Goal: Task Accomplishment & Management: Manage account settings

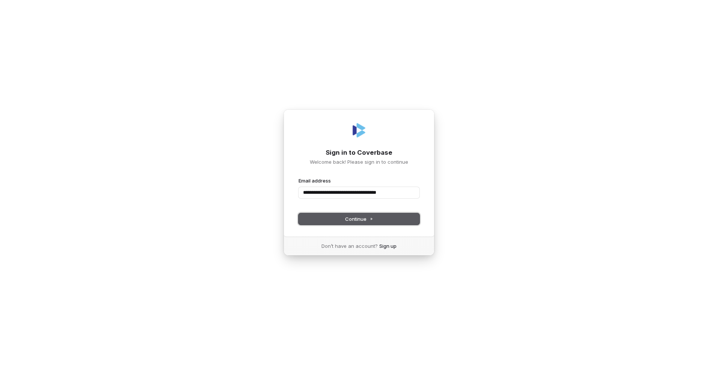
click at [377, 218] on button "Continue" at bounding box center [358, 218] width 121 height 11
type input "**********"
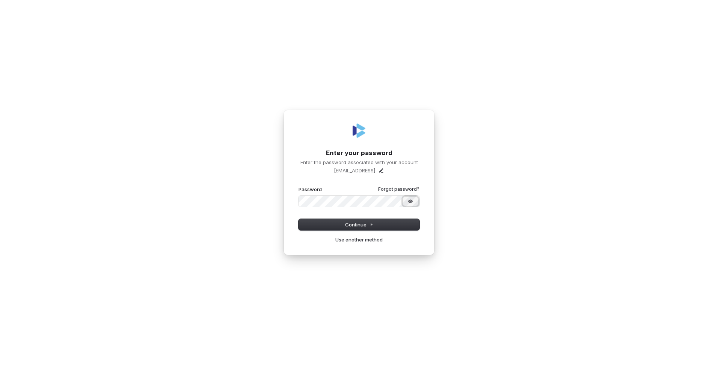
click at [411, 200] on icon "Show password" at bounding box center [410, 201] width 6 height 6
click at [385, 225] on button "Continue" at bounding box center [358, 224] width 121 height 11
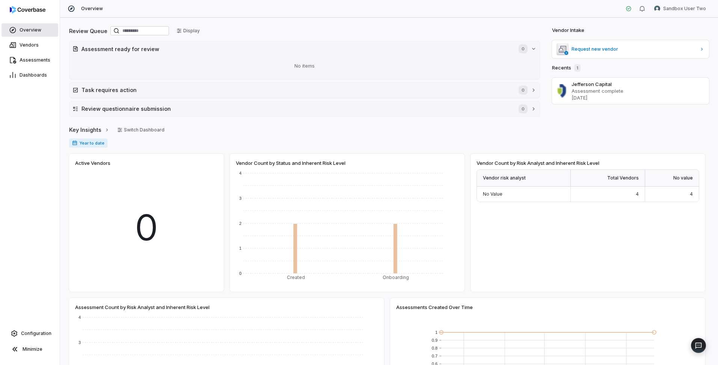
click at [31, 27] on span "Overview" at bounding box center [31, 30] width 22 height 6
click at [27, 44] on span "Vendors" at bounding box center [29, 45] width 19 height 6
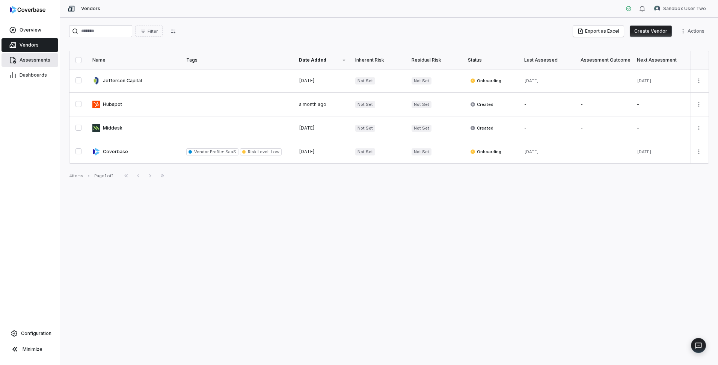
click at [18, 57] on link "Assessments" at bounding box center [30, 60] width 57 height 14
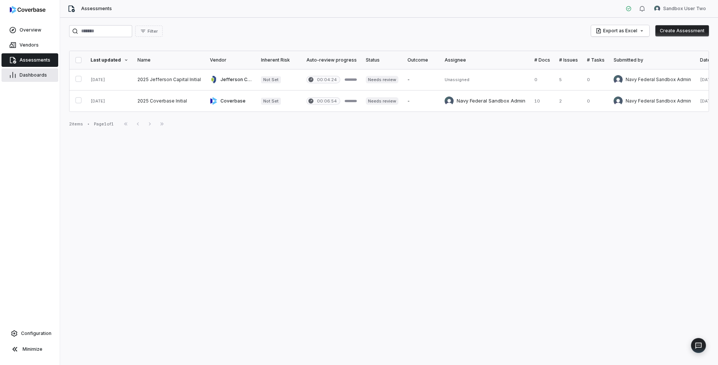
click at [28, 71] on link "Dashboards" at bounding box center [30, 75] width 57 height 14
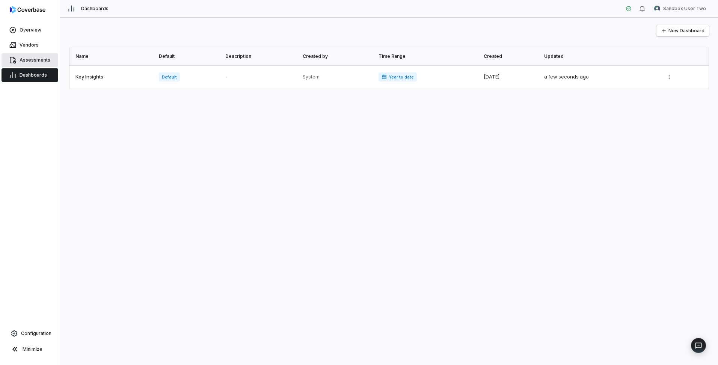
click at [28, 57] on link "Assessments" at bounding box center [30, 60] width 57 height 14
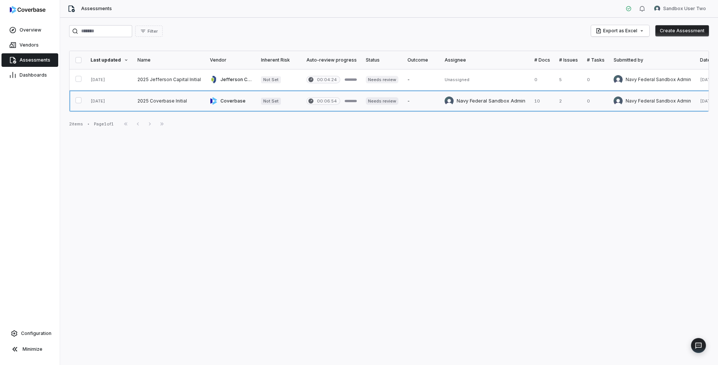
click at [157, 104] on link at bounding box center [169, 100] width 72 height 21
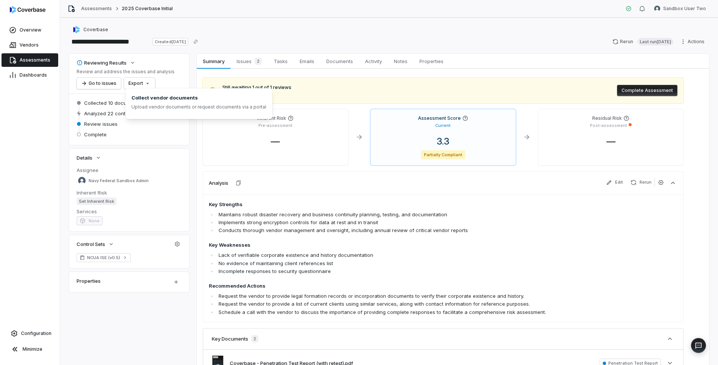
click at [120, 102] on span "Collected 10 documents" at bounding box center [112, 102] width 57 height 7
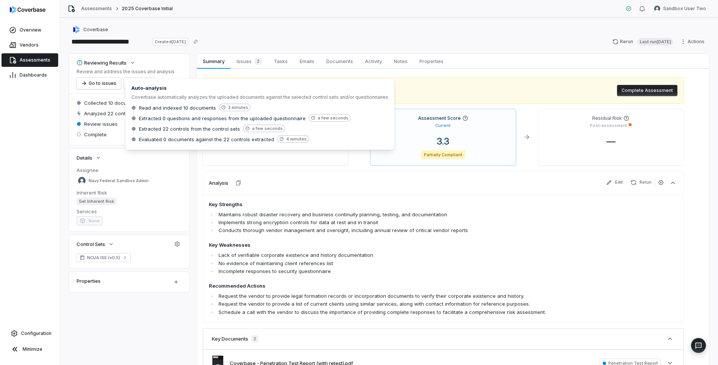
click at [120, 115] on span "Analyzed 22 controls" at bounding box center [109, 113] width 50 height 7
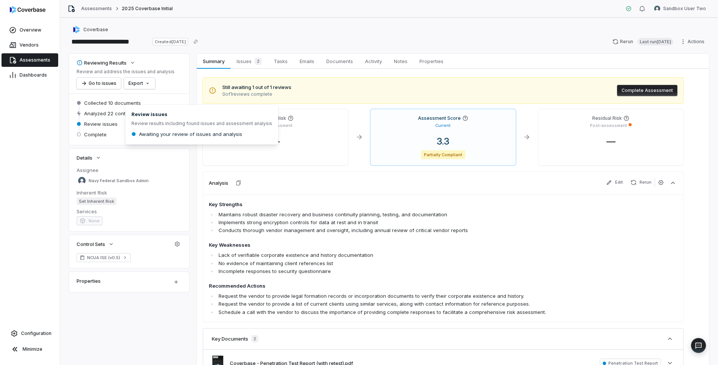
click at [109, 124] on span "Review issues" at bounding box center [100, 124] width 33 height 7
click at [103, 134] on span "Complete" at bounding box center [95, 134] width 23 height 7
click at [250, 61] on span "Issues 2" at bounding box center [249, 61] width 31 height 11
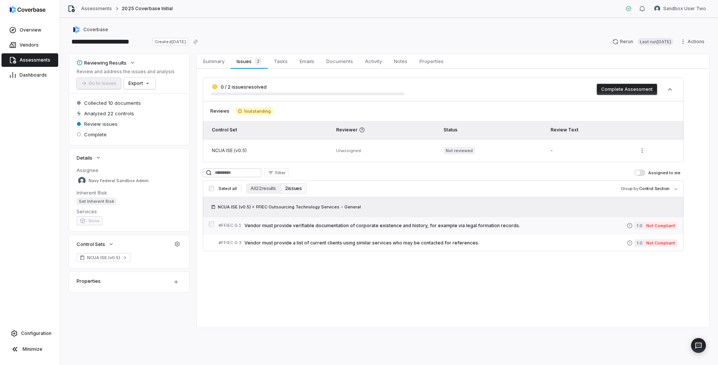
click at [365, 225] on span "Vendor must provide verifiable documentation of corporate existence and history…" at bounding box center [435, 226] width 382 height 6
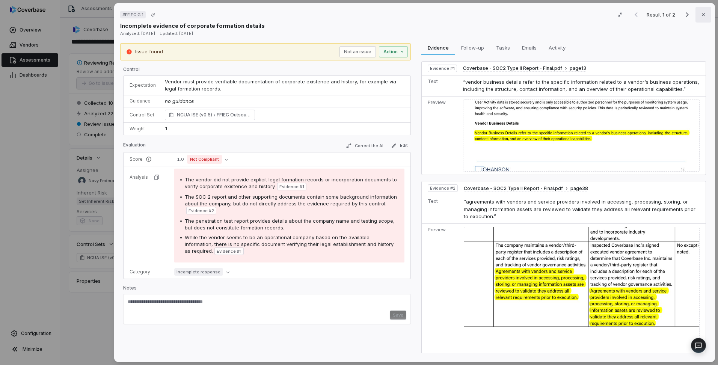
click at [703, 15] on button "Close" at bounding box center [703, 15] width 16 height 16
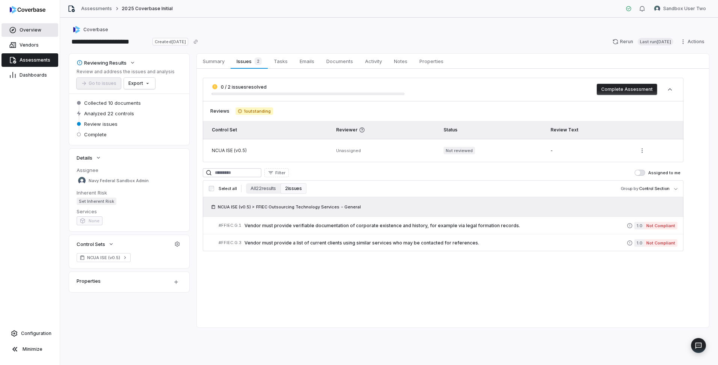
click at [27, 28] on span "Overview" at bounding box center [31, 30] width 22 height 6
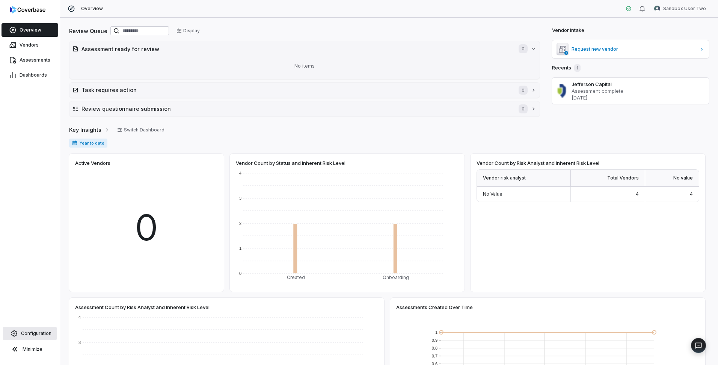
click at [38, 332] on span "Configuration" at bounding box center [36, 333] width 30 height 6
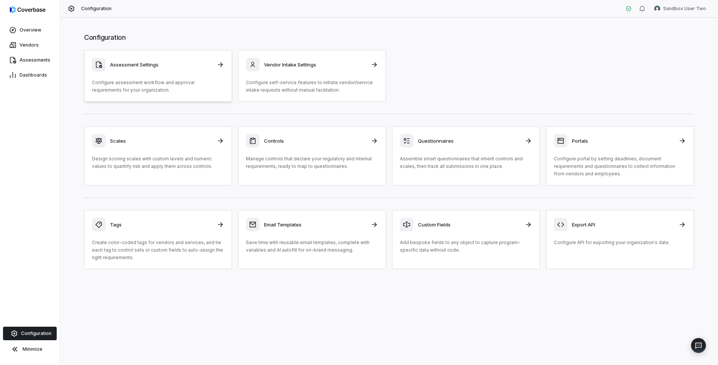
click at [169, 81] on p "Configure assessment workflow and approval requirements for your organization." at bounding box center [158, 86] width 132 height 15
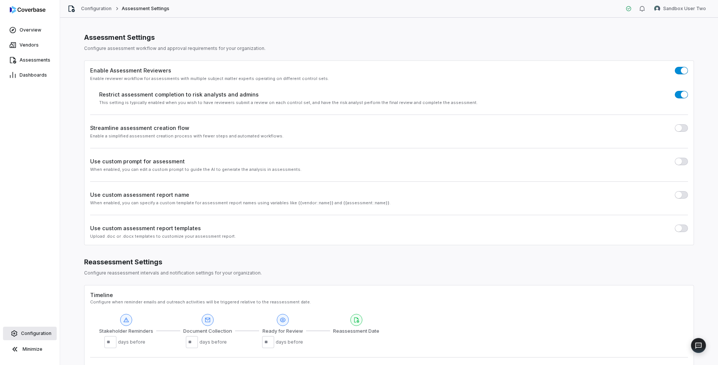
click at [32, 330] on link "Configuration" at bounding box center [30, 334] width 54 height 14
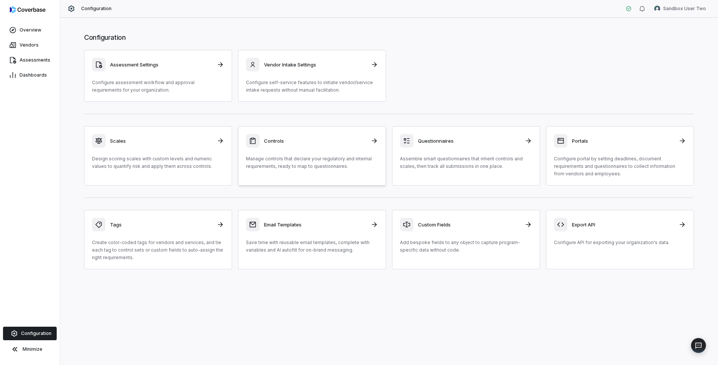
click at [341, 154] on div "Controls Manage controls that declare your regulatory and internal requirements…" at bounding box center [312, 152] width 132 height 36
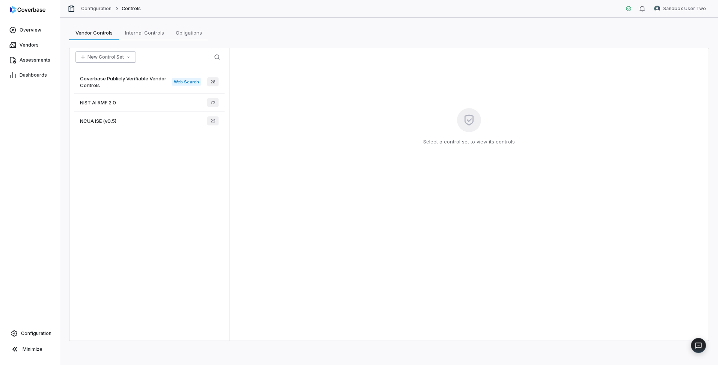
click at [105, 57] on button "New Control Set" at bounding box center [105, 56] width 60 height 11
click at [356, 133] on div "Select a control set to view its controls" at bounding box center [468, 194] width 479 height 292
click at [121, 57] on button "New Control Set" at bounding box center [105, 56] width 60 height 11
click at [395, 39] on div "Vendor Controls Vendor Controls Internal Controls Internal Controls Obligations…" at bounding box center [389, 32] width 640 height 15
click at [117, 55] on button "New Control Set" at bounding box center [105, 56] width 60 height 11
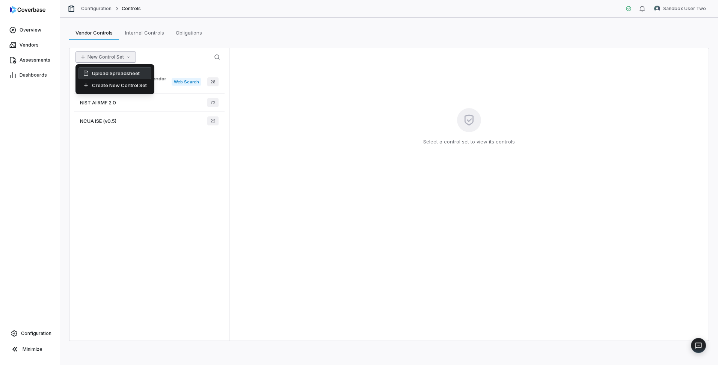
click at [118, 70] on div "Upload Spreadsheet" at bounding box center [114, 73] width 73 height 12
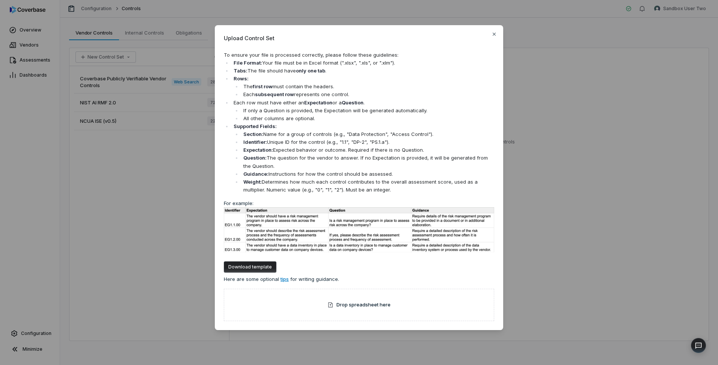
click at [250, 264] on button "Download template" at bounding box center [250, 266] width 53 height 11
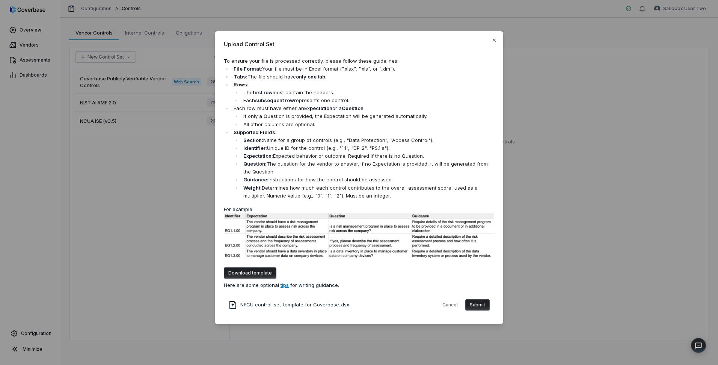
click at [480, 304] on button "Submit" at bounding box center [477, 304] width 24 height 11
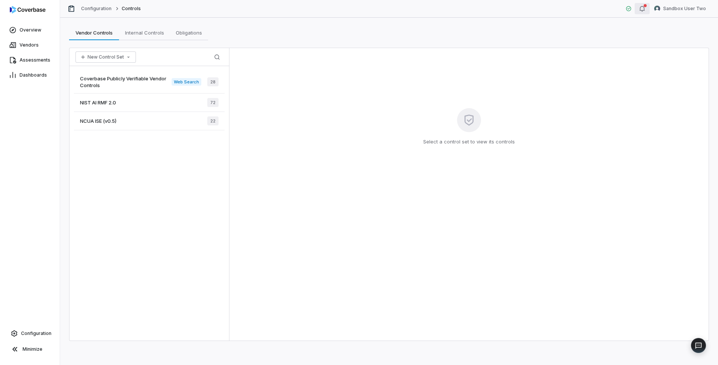
click at [644, 12] on div "button" at bounding box center [642, 8] width 6 height 9
click at [635, 54] on button "View" at bounding box center [638, 52] width 16 height 9
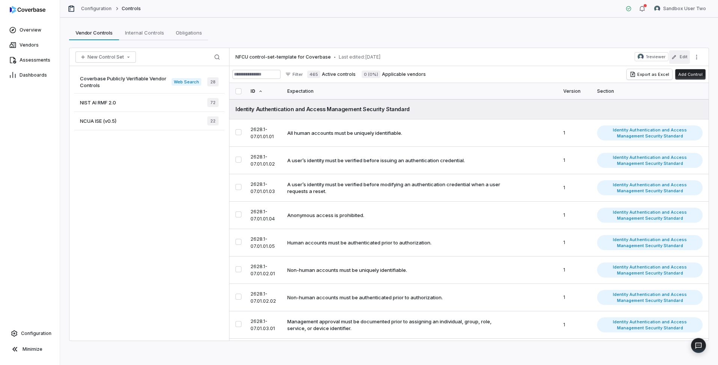
click at [678, 54] on button "Edit" at bounding box center [679, 57] width 21 height 14
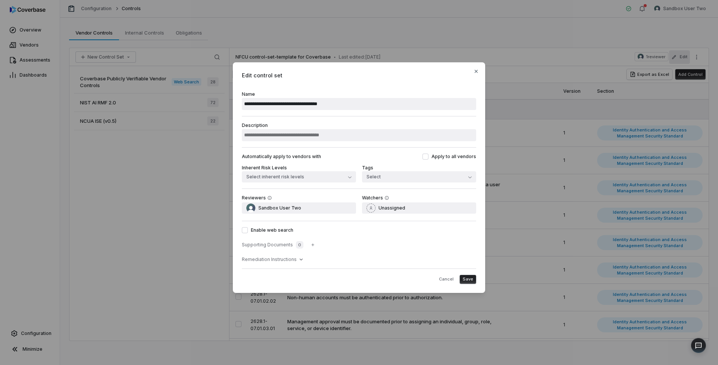
click at [261, 105] on input "**********" at bounding box center [359, 104] width 234 height 12
click at [346, 104] on input "**********" at bounding box center [359, 104] width 234 height 12
type input "**********"
click at [339, 135] on input "Description" at bounding box center [359, 135] width 234 height 12
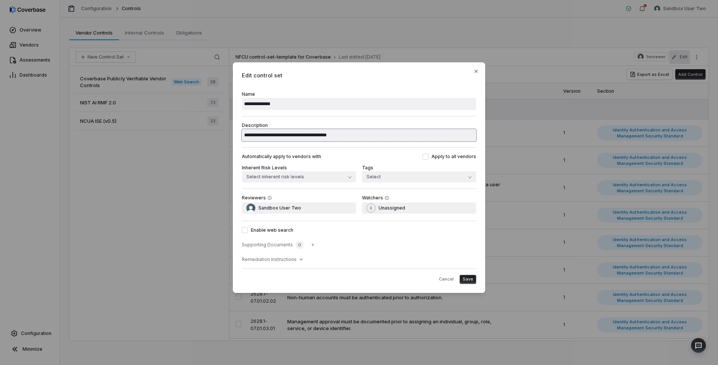
type input "**********"
click at [469, 276] on button "Save" at bounding box center [468, 279] width 17 height 9
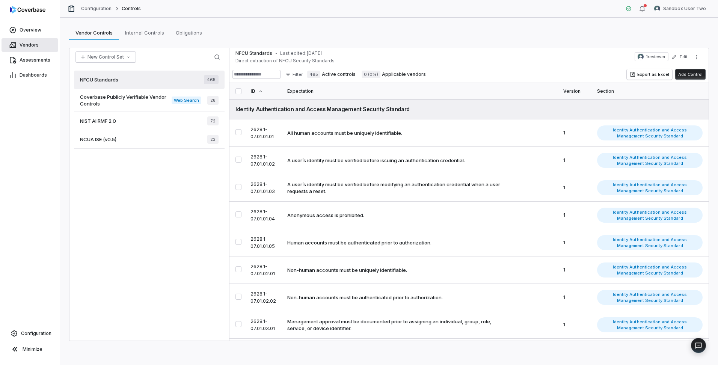
click at [40, 45] on link "Vendors" at bounding box center [30, 45] width 57 height 14
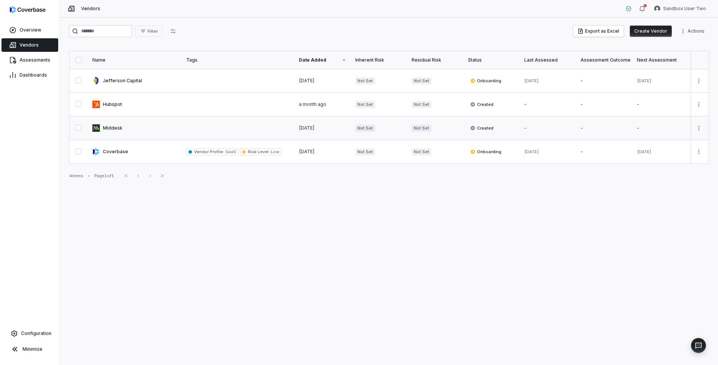
click at [113, 126] on link at bounding box center [135, 127] width 94 height 23
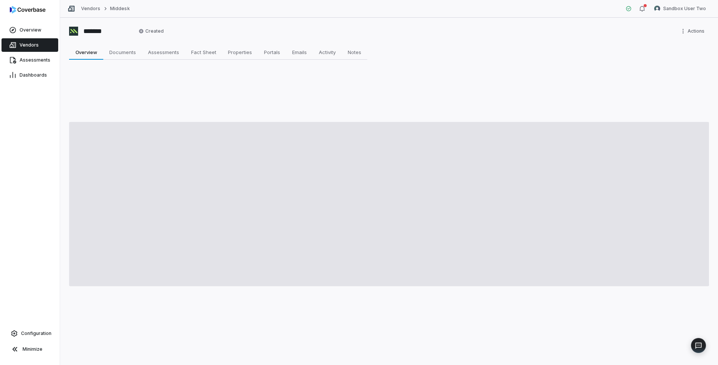
click at [113, 126] on span at bounding box center [389, 204] width 640 height 164
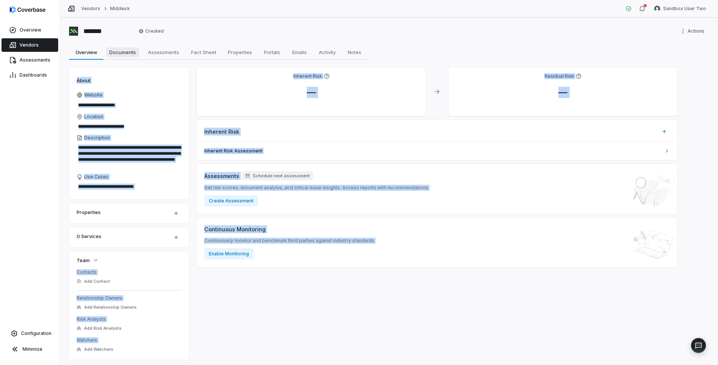
click at [131, 56] on span "Documents" at bounding box center [122, 52] width 33 height 10
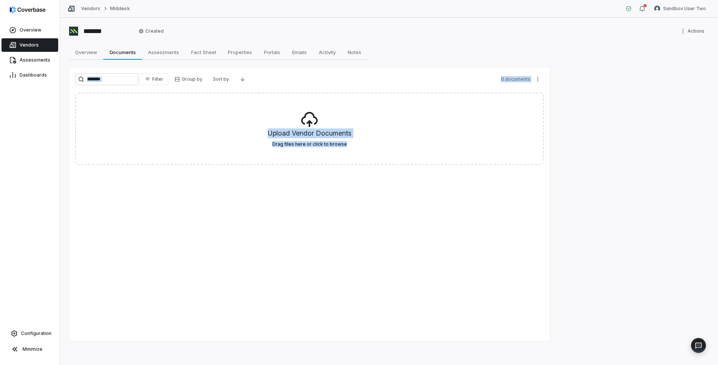
click at [39, 45] on link "Vendors" at bounding box center [30, 45] width 57 height 14
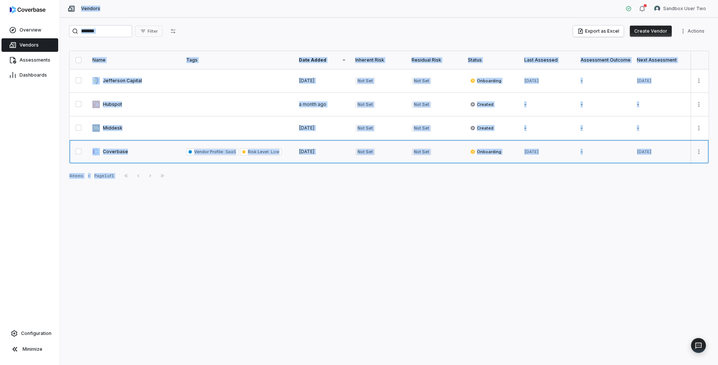
click at [117, 152] on link at bounding box center [135, 151] width 94 height 23
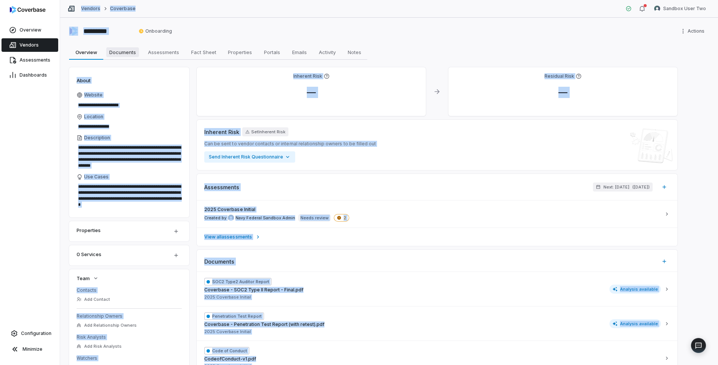
click at [126, 49] on span "Documents" at bounding box center [122, 52] width 33 height 10
type textarea "*"
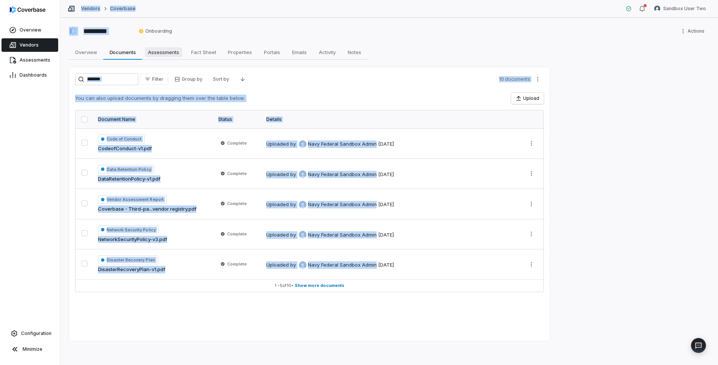
click at [155, 55] on span "Assessments" at bounding box center [163, 52] width 37 height 10
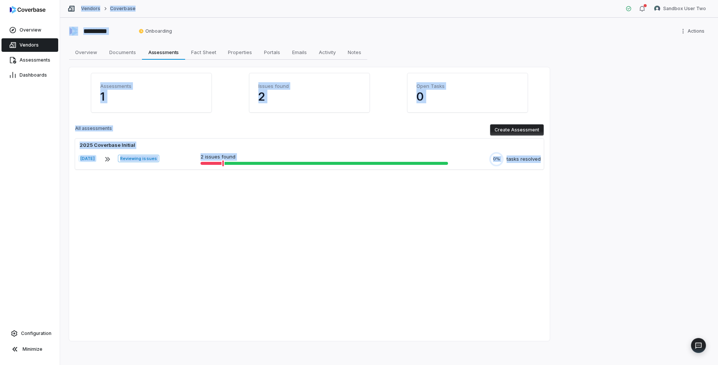
click at [243, 243] on div "Assessments 1 Issues found 2 Open Tasks 0 All assessments Create Assessment 202…" at bounding box center [309, 204] width 481 height 274
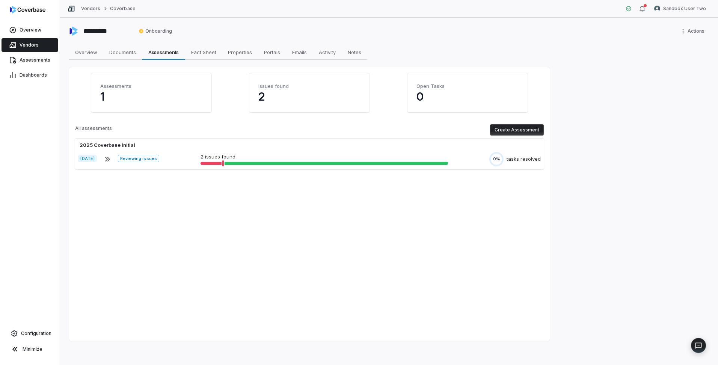
click at [533, 127] on button "Create Assessment" at bounding box center [517, 129] width 54 height 11
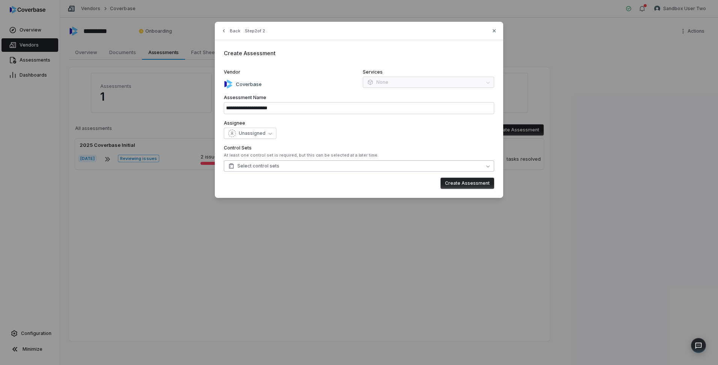
click at [486, 165] on icon "button" at bounding box center [487, 165] width 3 height 3
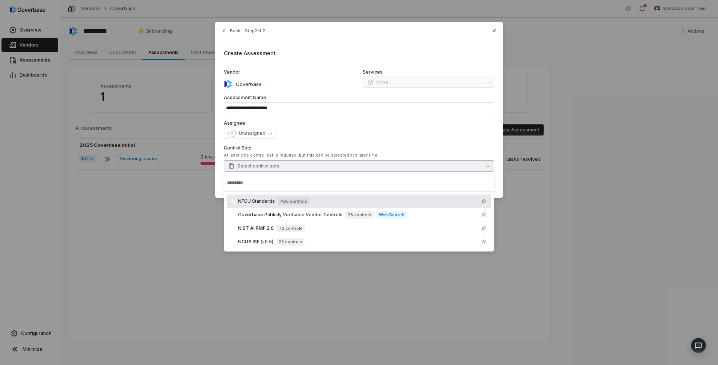
click at [256, 202] on span "NFCU Standards" at bounding box center [256, 201] width 37 height 6
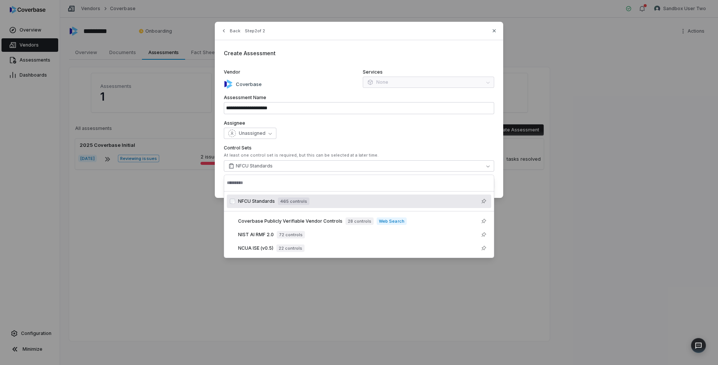
click at [333, 49] on div "Create Assessment" at bounding box center [359, 50] width 270 height 14
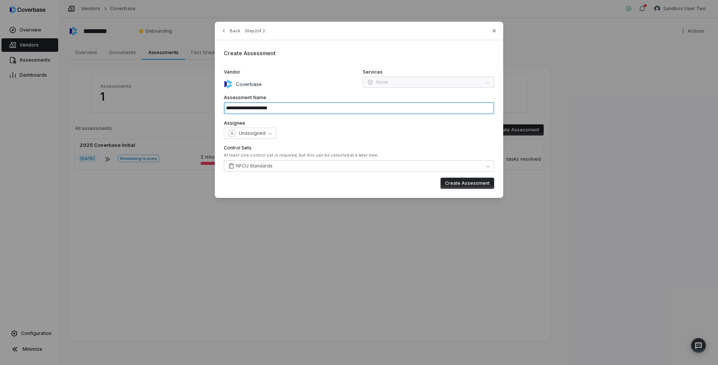
click at [274, 107] on input "**********" at bounding box center [359, 108] width 270 height 12
click at [474, 183] on button "Create Assessment" at bounding box center [467, 183] width 54 height 11
type input "**********"
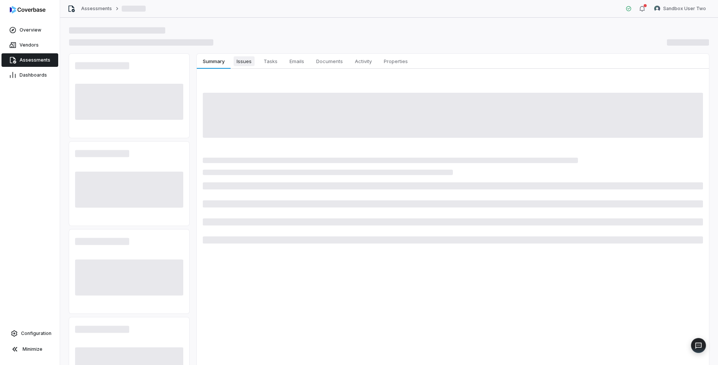
click at [246, 59] on span "Issues" at bounding box center [244, 61] width 21 height 10
click at [20, 43] on span "Vendors" at bounding box center [29, 45] width 19 height 6
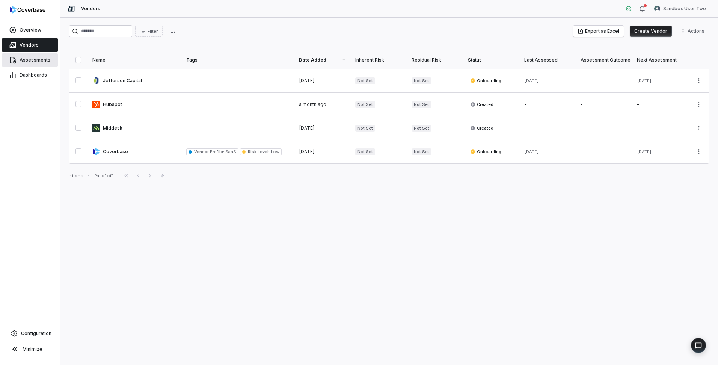
click at [27, 60] on span "Assessments" at bounding box center [35, 60] width 31 height 6
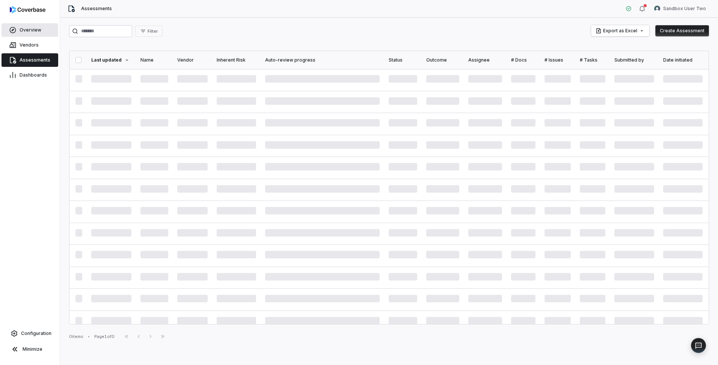
click at [18, 31] on link "Overview" at bounding box center [30, 30] width 57 height 14
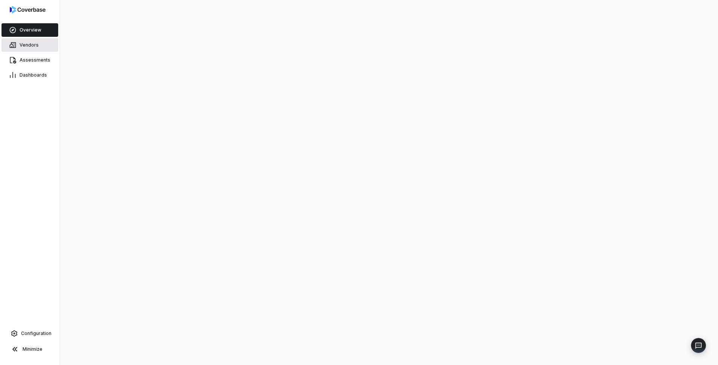
click at [32, 43] on span "Vendors" at bounding box center [29, 45] width 19 height 6
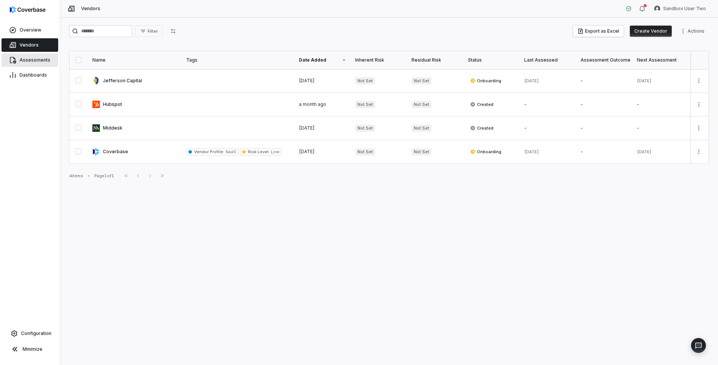
click at [33, 63] on span "Assessments" at bounding box center [35, 60] width 31 height 6
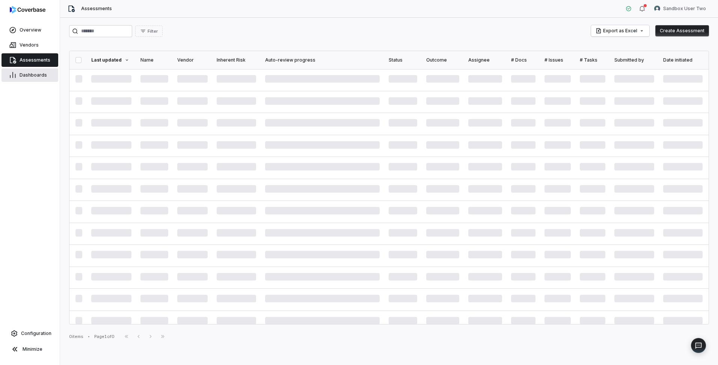
click at [36, 75] on span "Dashboards" at bounding box center [33, 75] width 27 height 6
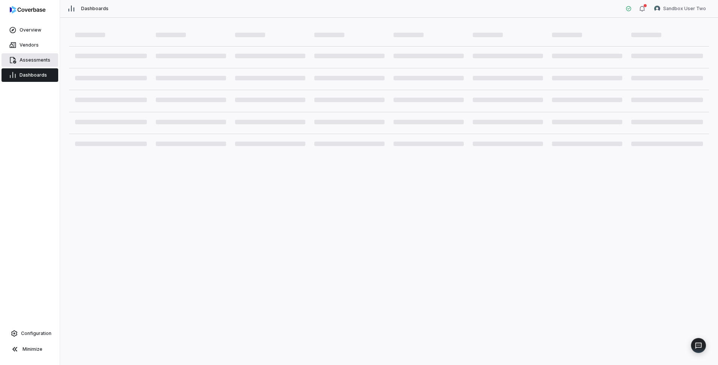
click at [36, 62] on span "Assessments" at bounding box center [35, 60] width 31 height 6
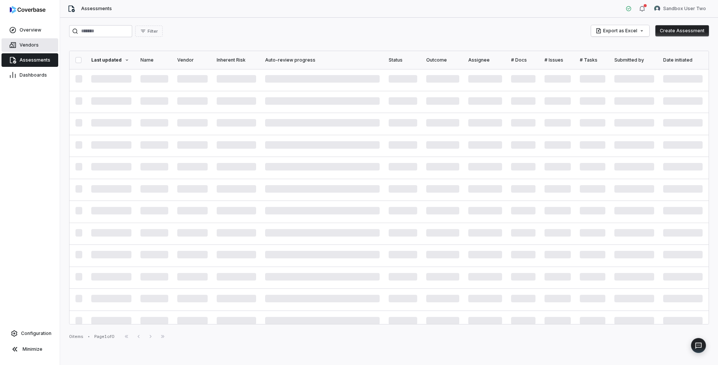
click at [27, 46] on span "Vendors" at bounding box center [29, 45] width 19 height 6
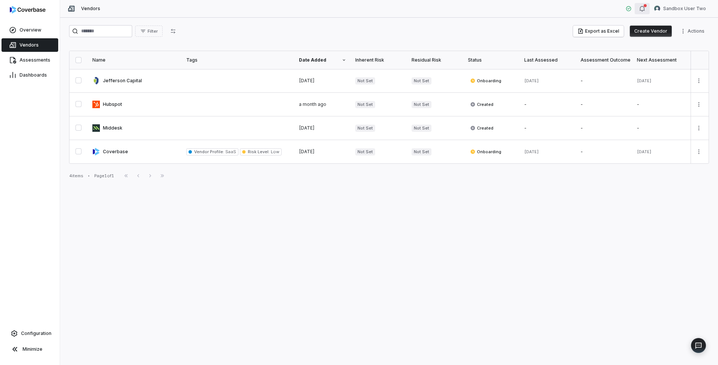
click at [648, 9] on button "button" at bounding box center [641, 8] width 15 height 11
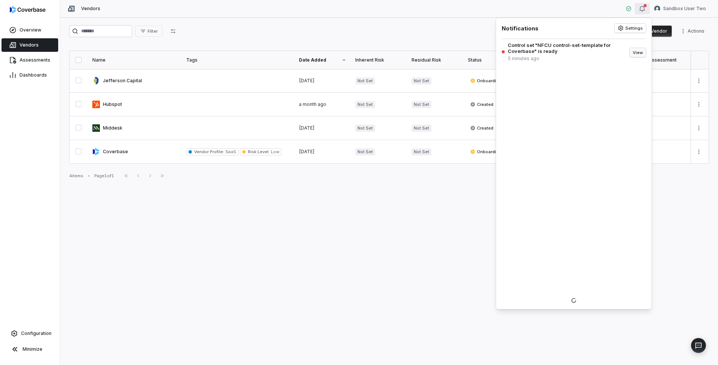
click at [640, 54] on button "View" at bounding box center [638, 52] width 16 height 9
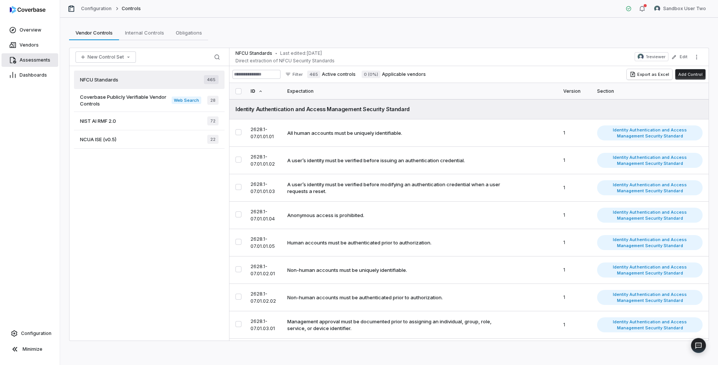
click at [26, 63] on link "Assessments" at bounding box center [30, 60] width 57 height 14
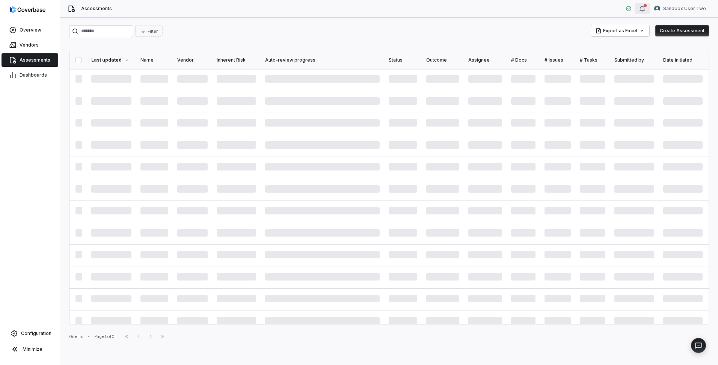
click at [645, 11] on icon "button" at bounding box center [642, 9] width 6 height 6
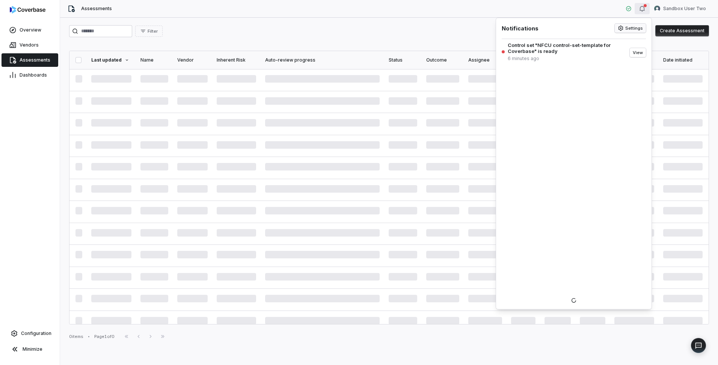
click at [631, 29] on button "Settings" at bounding box center [630, 28] width 31 height 9
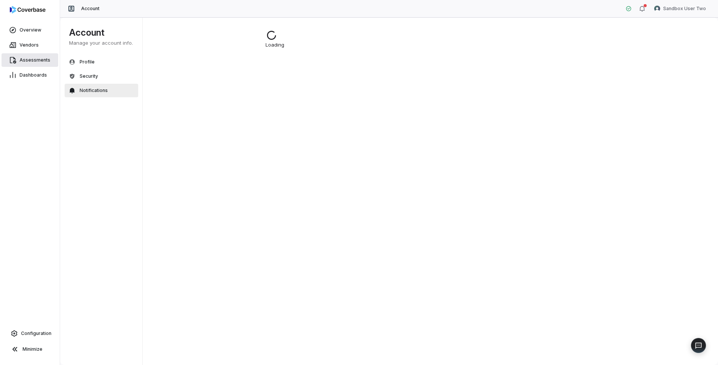
drag, startPoint x: 34, startPoint y: 56, endPoint x: 48, endPoint y: 61, distance: 15.0
click at [34, 56] on link "Assessments" at bounding box center [30, 60] width 57 height 14
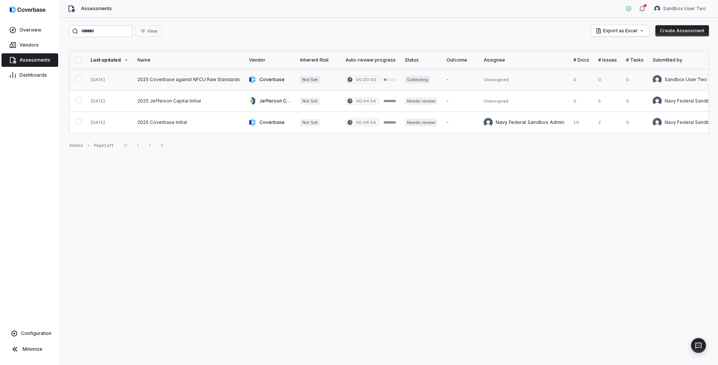
click at [220, 78] on link at bounding box center [188, 79] width 111 height 21
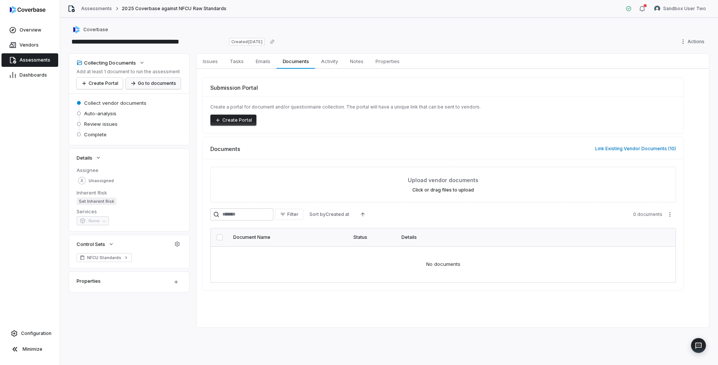
click at [152, 84] on button "Go to documents" at bounding box center [153, 83] width 55 height 11
click at [78, 113] on icon at bounding box center [79, 113] width 5 height 5
click at [79, 113] on icon at bounding box center [79, 113] width 5 height 5
click at [329, 64] on span "Activity" at bounding box center [329, 61] width 23 height 10
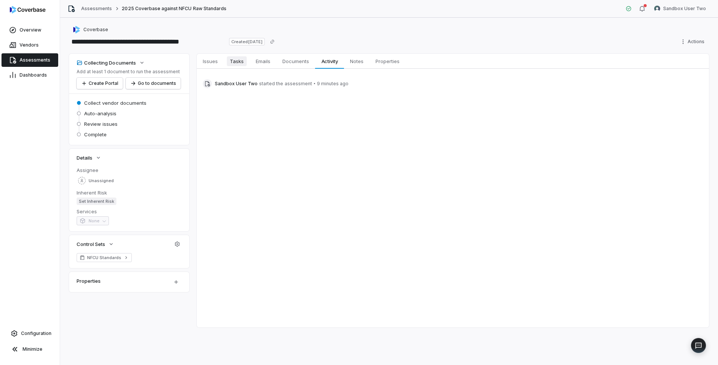
click at [235, 65] on span "Tasks" at bounding box center [237, 61] width 20 height 10
click at [670, 86] on button "Create task" at bounding box center [665, 83] width 35 height 11
type textarea "*"
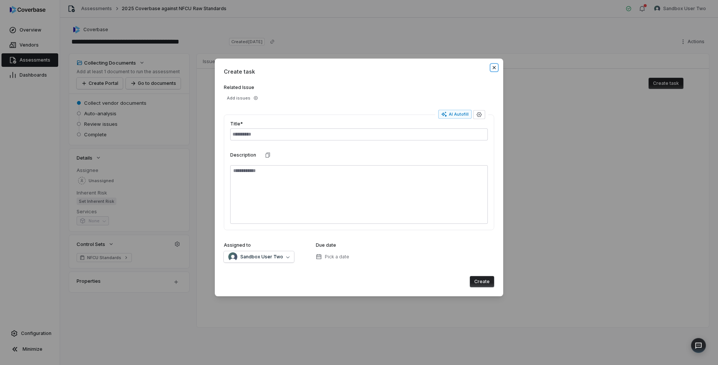
click at [493, 68] on icon "button" at bounding box center [494, 67] width 3 height 3
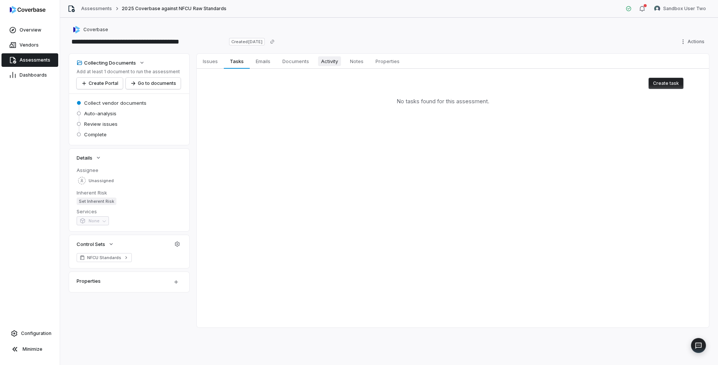
click at [328, 65] on span "Activity" at bounding box center [329, 61] width 23 height 10
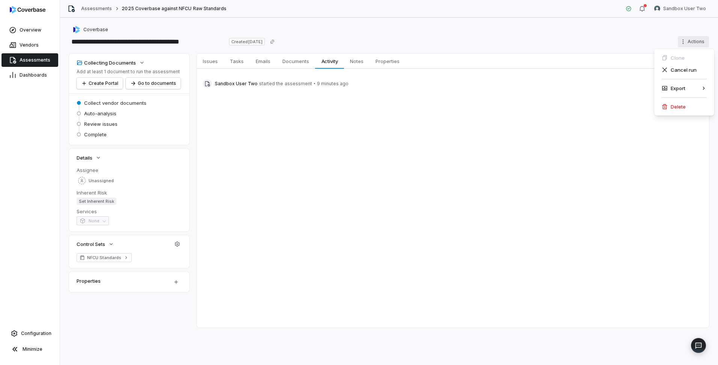
click at [683, 42] on html "**********" at bounding box center [359, 182] width 718 height 365
click at [584, 41] on html "**********" at bounding box center [359, 182] width 718 height 365
click at [30, 60] on span "Assessments" at bounding box center [35, 60] width 31 height 6
